Goal: Information Seeking & Learning: Check status

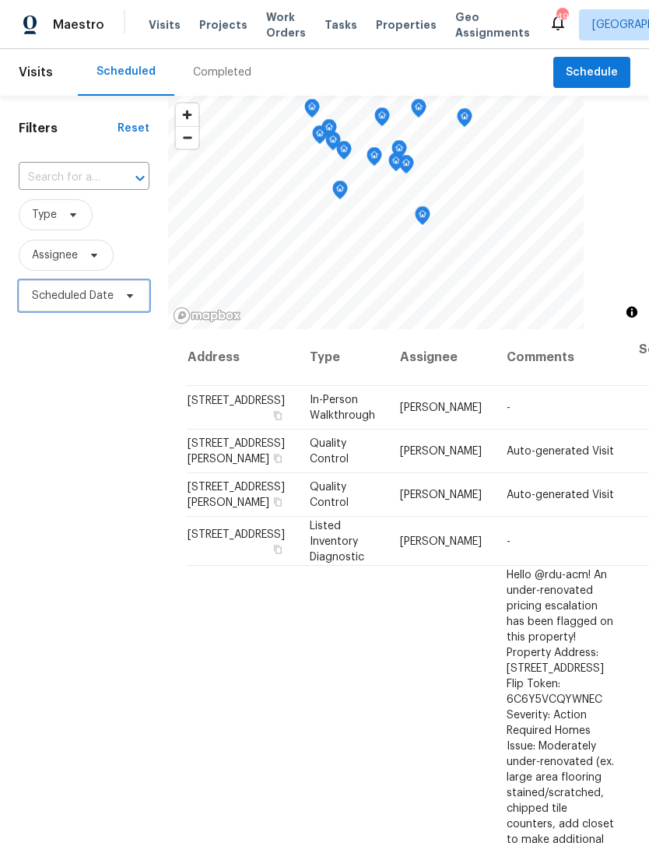
click at [76, 300] on span "Scheduled Date" at bounding box center [73, 296] width 82 height 16
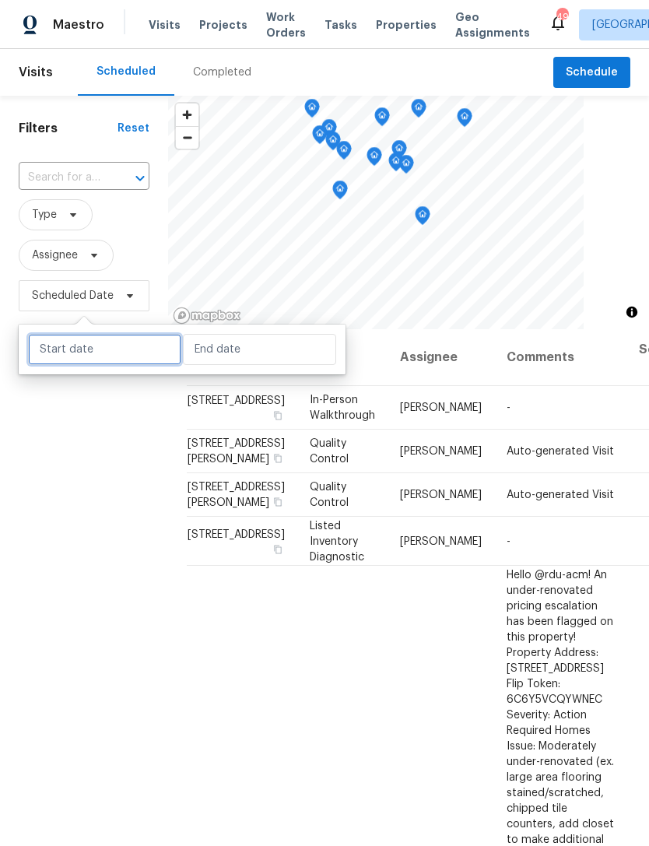
click at [94, 347] on input "text" at bounding box center [104, 349] width 153 height 31
select select "9"
select select "2025"
select select "10"
select select "2025"
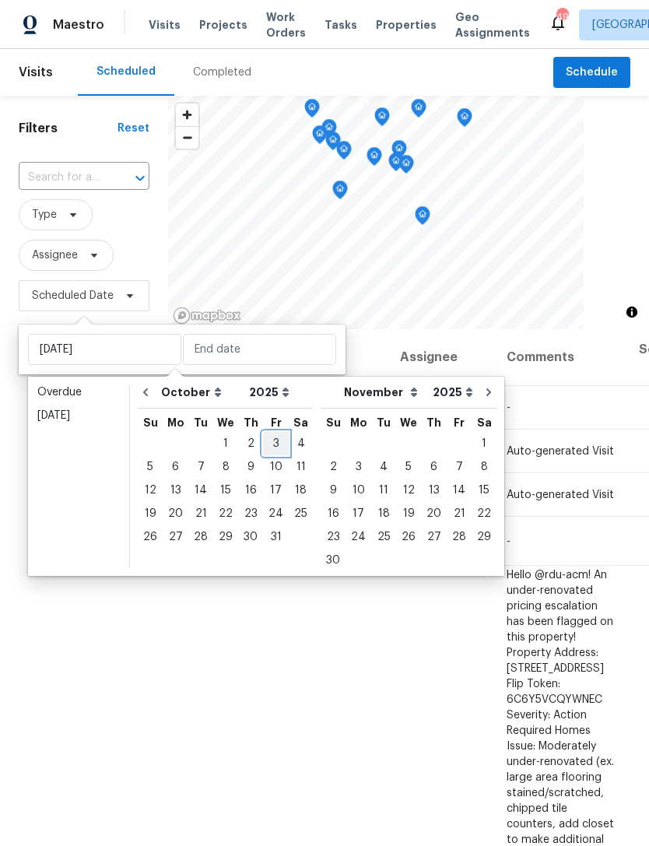
click at [271, 440] on div "3" at bounding box center [276, 444] width 26 height 22
type input "Fri, Oct 03"
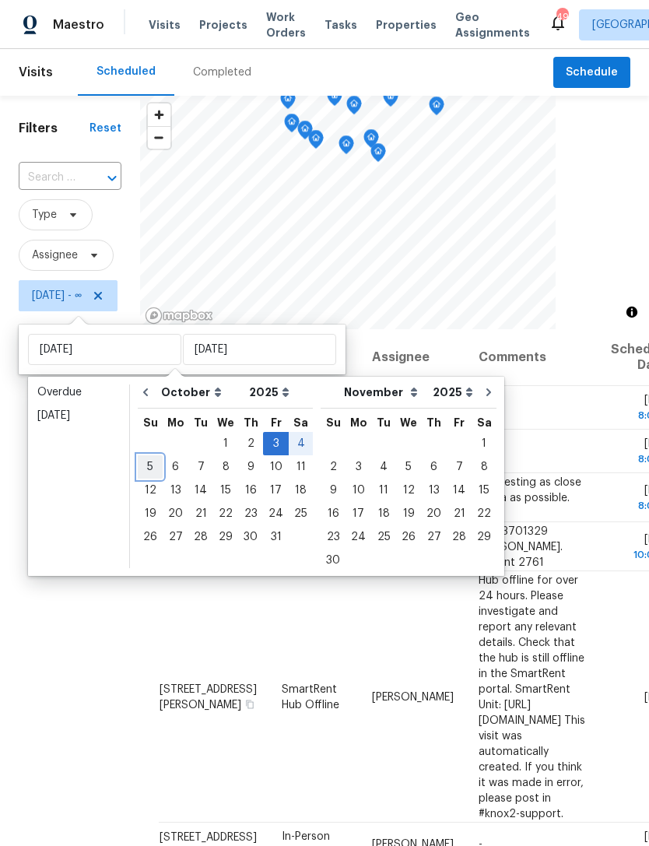
click at [156, 459] on div "5" at bounding box center [150, 467] width 25 height 22
type input "Sun, Oct 05"
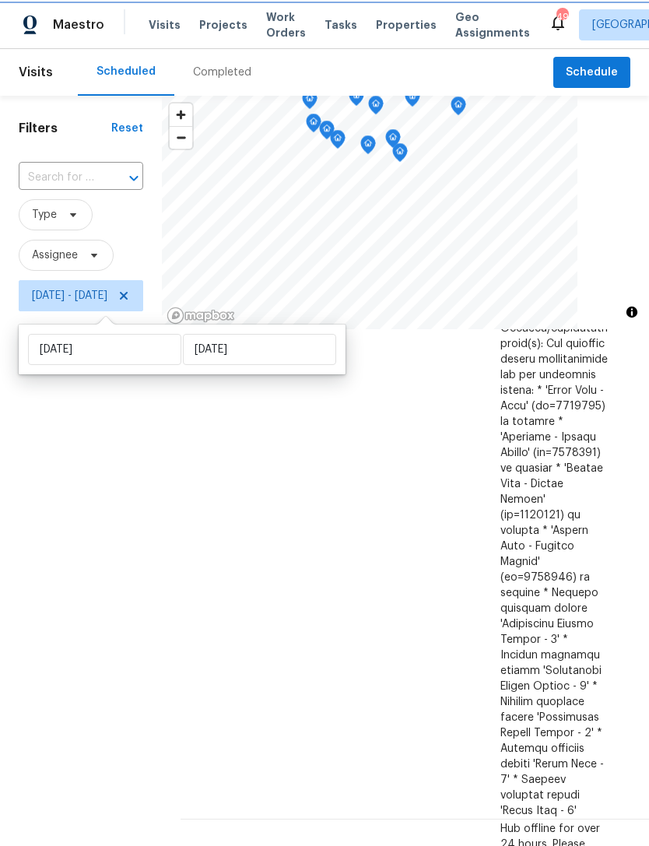
scroll to position [1667, 0]
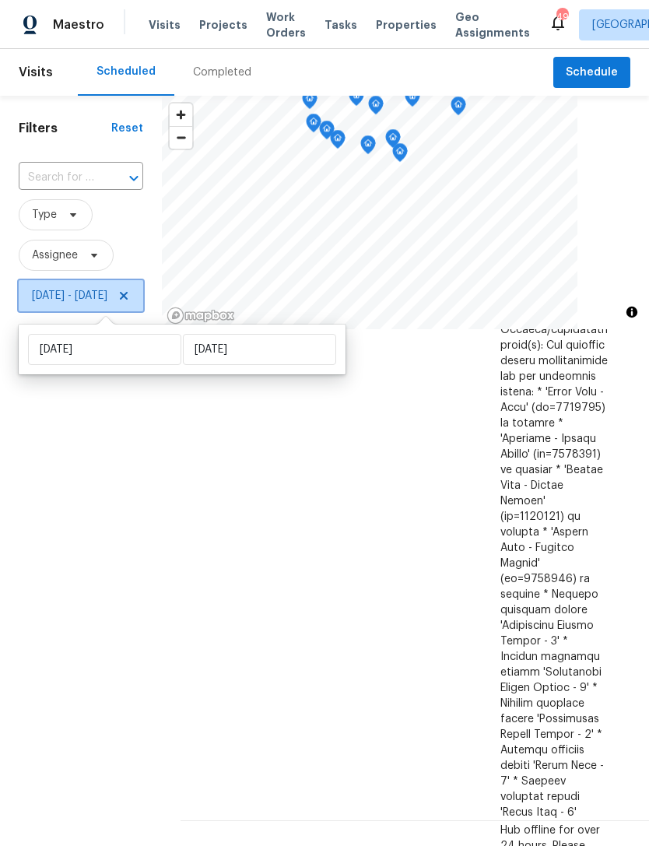
click at [130, 302] on icon at bounding box center [124, 296] width 12 height 12
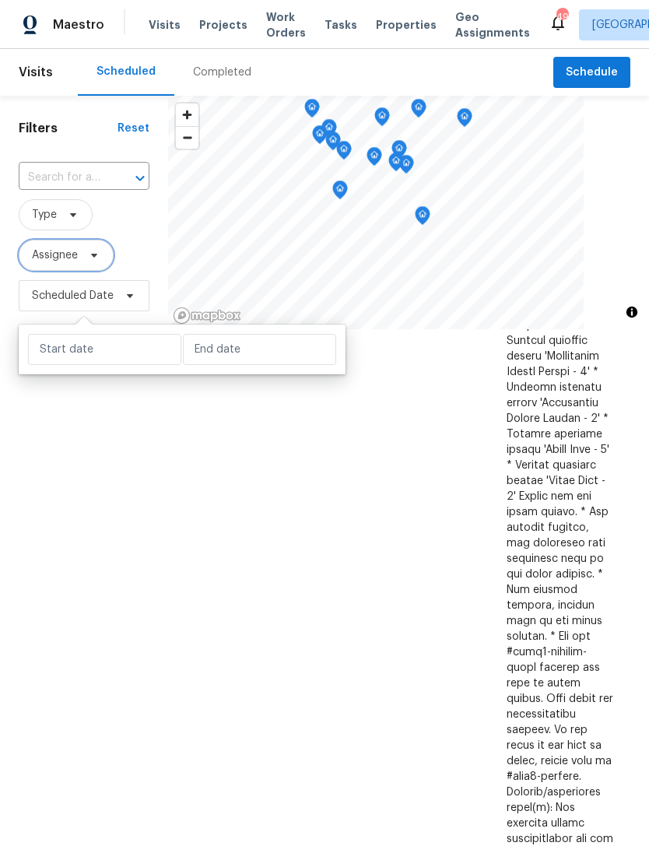
click at [57, 252] on span "Assignee" at bounding box center [55, 256] width 46 height 16
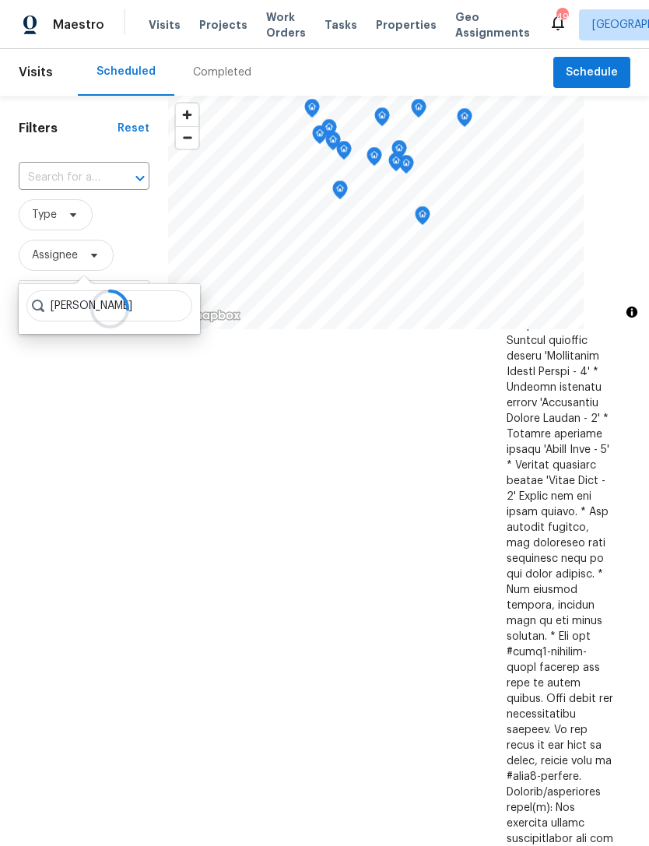
type input "Preston sexton"
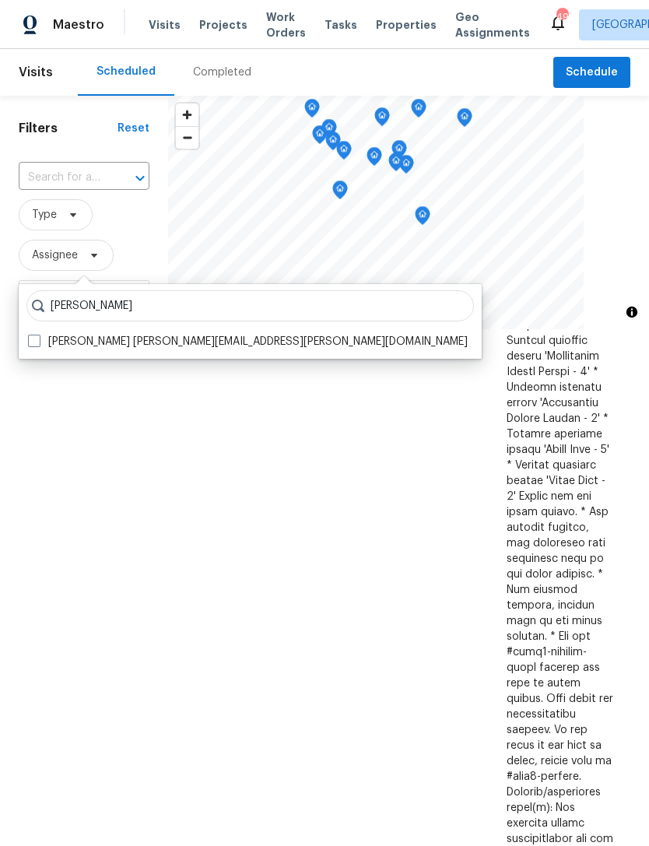
click at [178, 340] on label "Preston Sexton preston.sexton@opendoor.com" at bounding box center [248, 342] width 440 height 16
click at [38, 340] on input "Preston Sexton preston.sexton@opendoor.com" at bounding box center [33, 339] width 10 height 10
checkbox input "true"
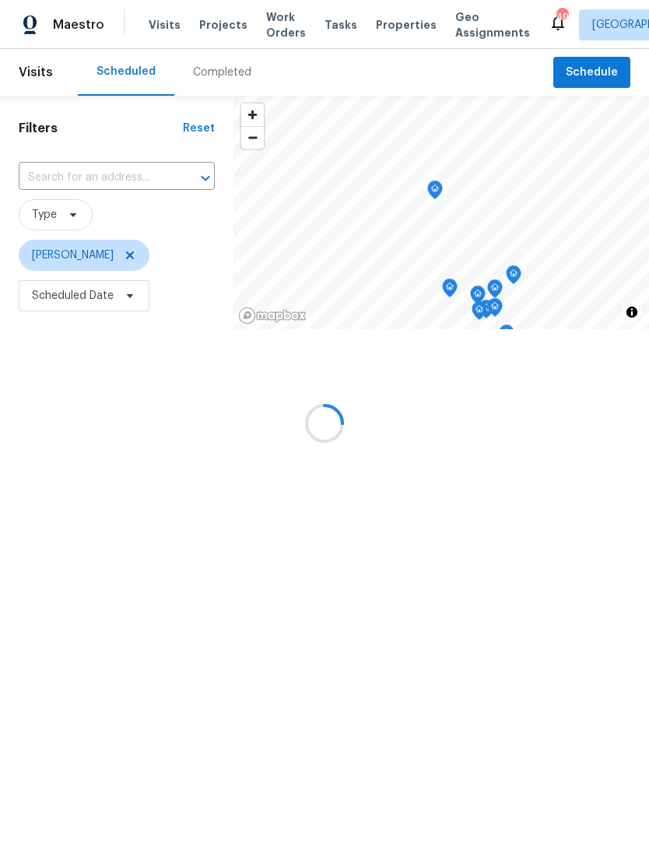
scroll to position [1244, 0]
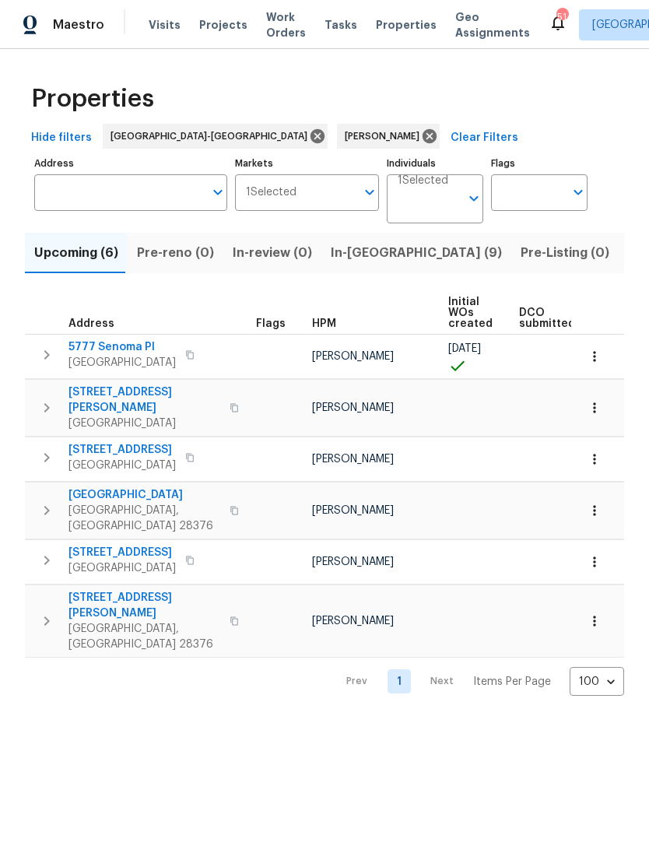
click at [138, 487] on span "434 Bridgehaven Dr" at bounding box center [145, 495] width 152 height 16
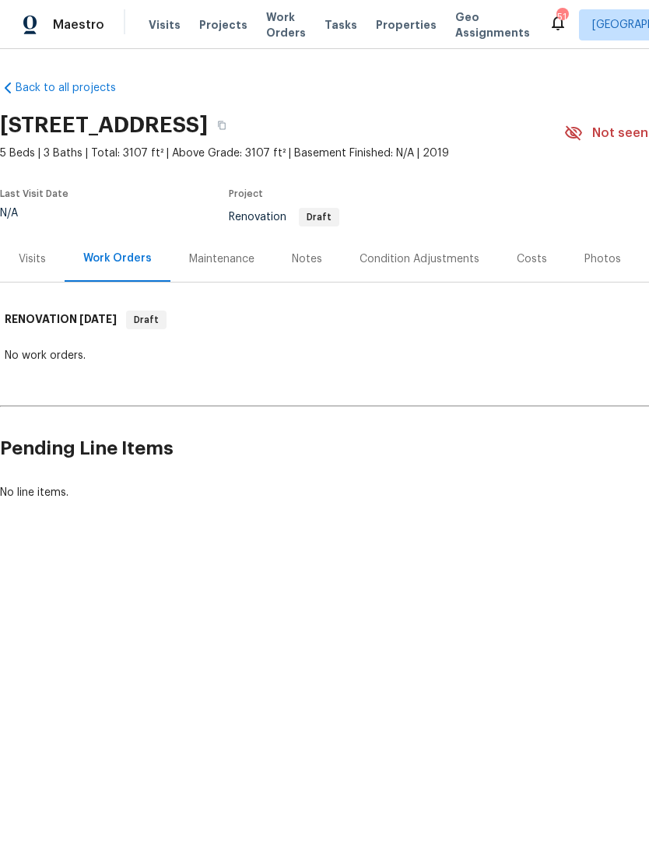
click at [50, 267] on div "Visits" at bounding box center [32, 259] width 65 height 46
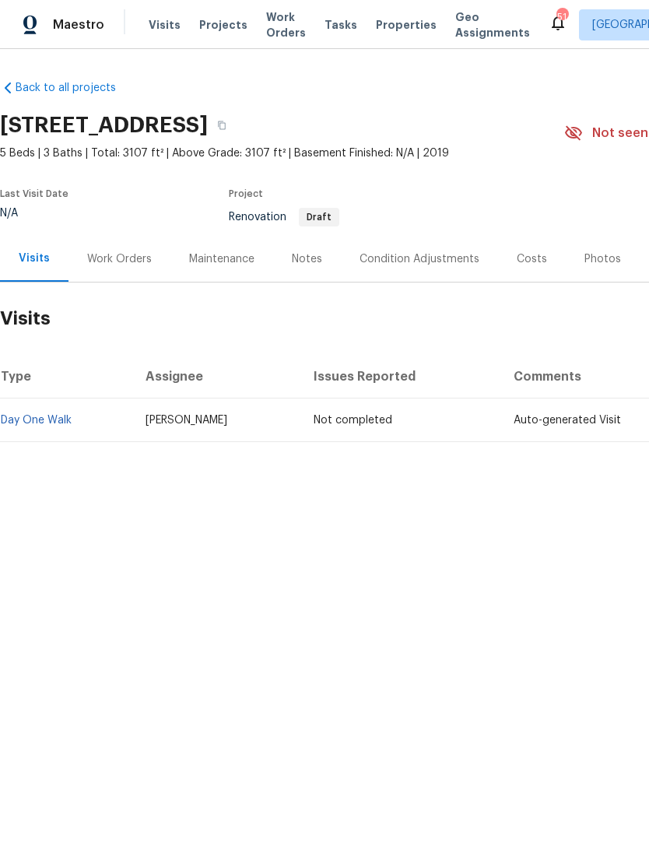
click at [428, 266] on div "Condition Adjustments" at bounding box center [420, 260] width 120 height 16
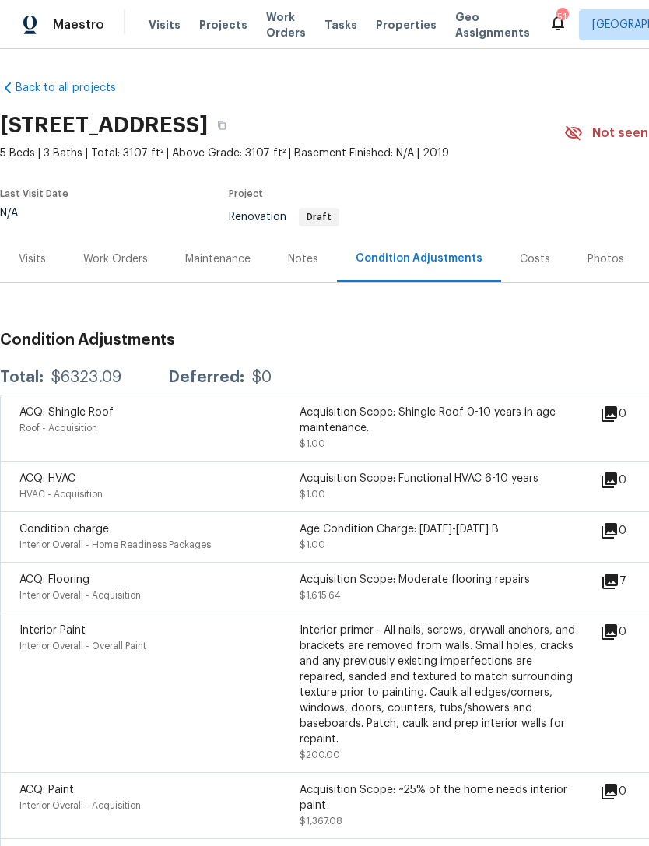
click at [620, 589] on icon at bounding box center [610, 581] width 19 height 19
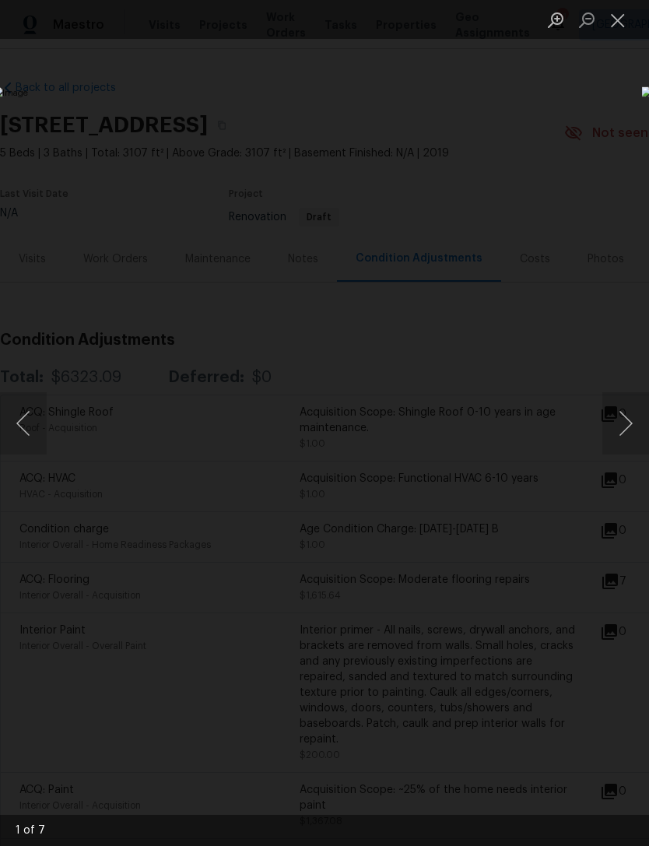
click at [636, 417] on button "Next image" at bounding box center [626, 423] width 47 height 62
click at [634, 419] on button "Next image" at bounding box center [626, 423] width 47 height 62
click at [633, 410] on button "Next image" at bounding box center [626, 423] width 47 height 62
click at [632, 416] on button "Next image" at bounding box center [626, 423] width 47 height 62
click at [620, 21] on button "Close lightbox" at bounding box center [618, 19] width 31 height 27
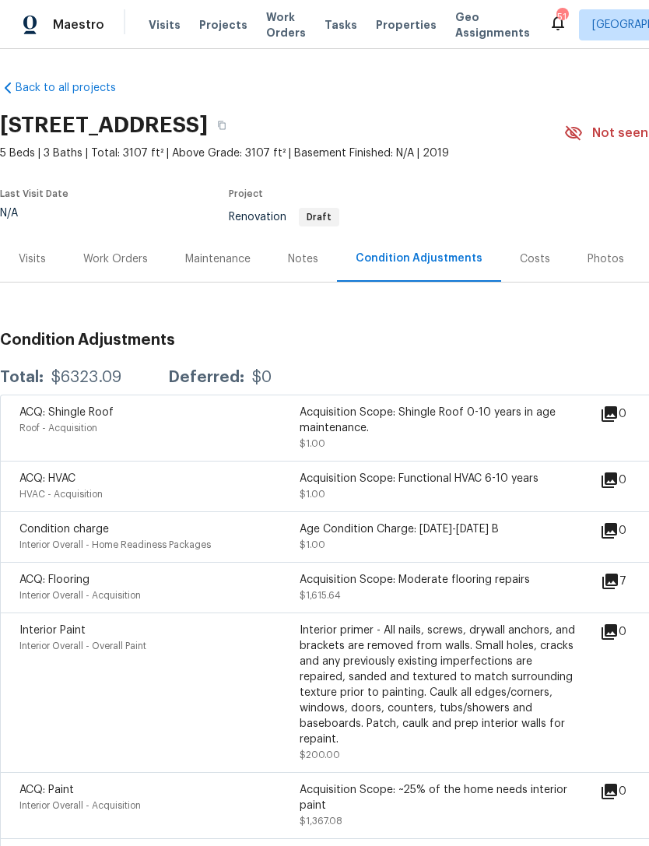
click at [38, 265] on div "Visits" at bounding box center [32, 260] width 27 height 16
